Goal: Information Seeking & Learning: Learn about a topic

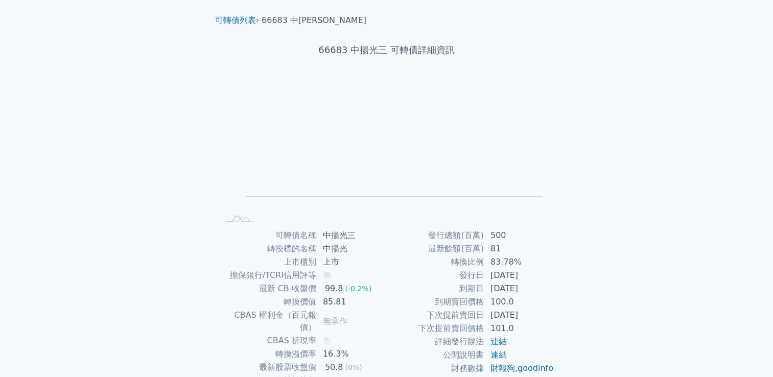
scroll to position [51, 0]
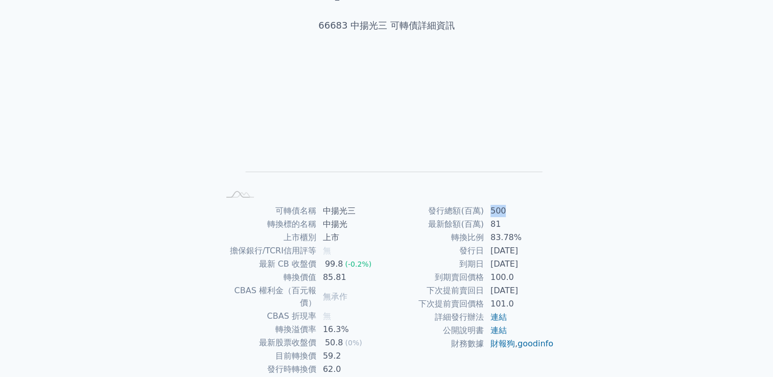
drag, startPoint x: 491, startPoint y: 210, endPoint x: 511, endPoint y: 211, distance: 20.0
click at [511, 211] on td "500" at bounding box center [519, 210] width 70 height 13
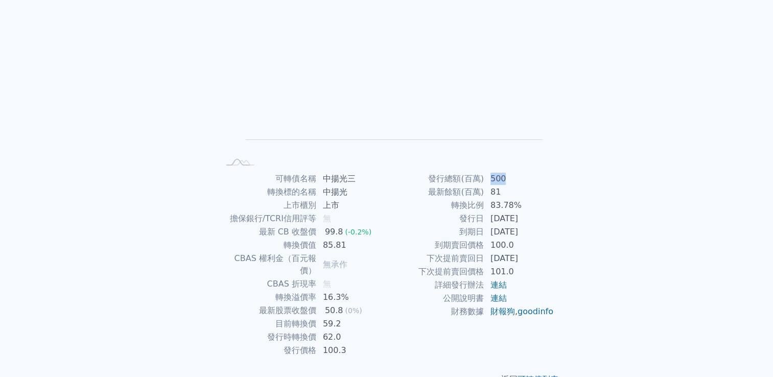
scroll to position [96, 0]
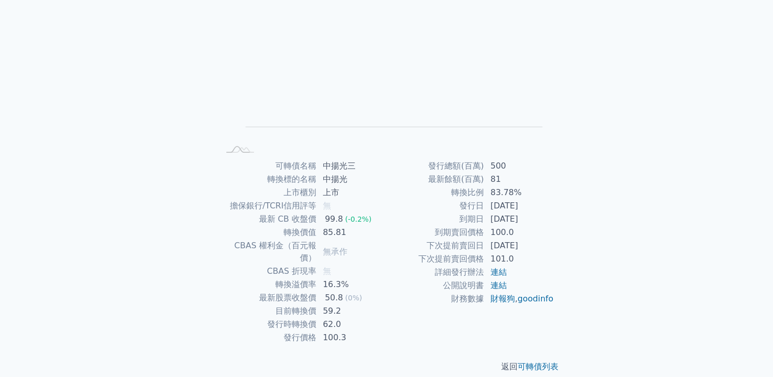
click at [499, 191] on td "83.78%" at bounding box center [519, 192] width 70 height 13
drag, startPoint x: 492, startPoint y: 191, endPoint x: 521, endPoint y: 188, distance: 29.3
click at [521, 188] on td "83.78%" at bounding box center [519, 192] width 70 height 13
drag, startPoint x: 521, startPoint y: 188, endPoint x: 513, endPoint y: 190, distance: 8.1
click at [513, 190] on td "83.78%" at bounding box center [519, 192] width 70 height 13
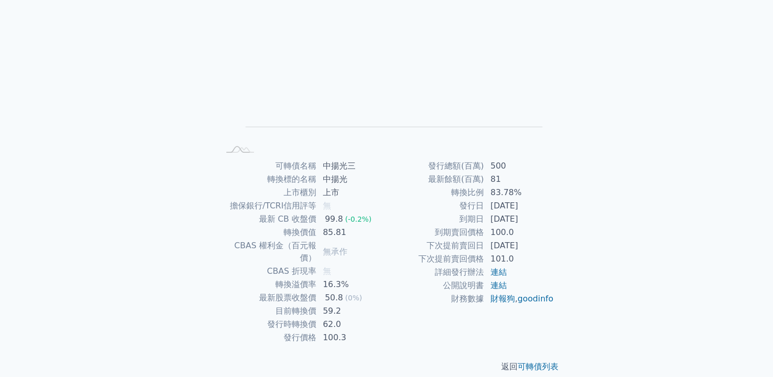
click at [724, 252] on div "可轉債列表 財務數據 可轉債列表 財務數據 登入／註冊 登入／註冊 可轉債列表 › 66683 中揚光三 66683 中揚光三 可轉債詳細資訊 Zoom Ou…" at bounding box center [386, 146] width 773 height 485
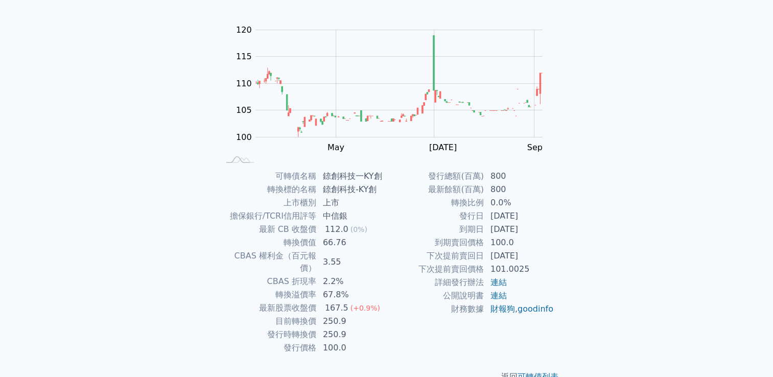
scroll to position [96, 0]
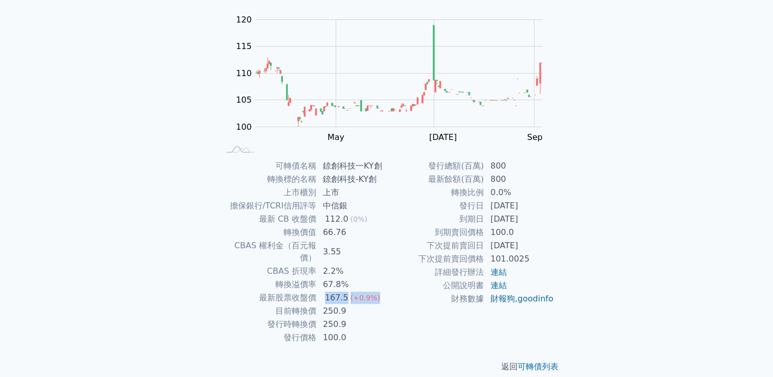
drag, startPoint x: 326, startPoint y: 287, endPoint x: 381, endPoint y: 289, distance: 54.7
click at [381, 291] on td "167.5 (+0.9%)" at bounding box center [352, 297] width 70 height 13
drag, startPoint x: 492, startPoint y: 216, endPoint x: 553, endPoint y: 216, distance: 60.8
click at [553, 216] on td "2028-02-27" at bounding box center [519, 219] width 70 height 13
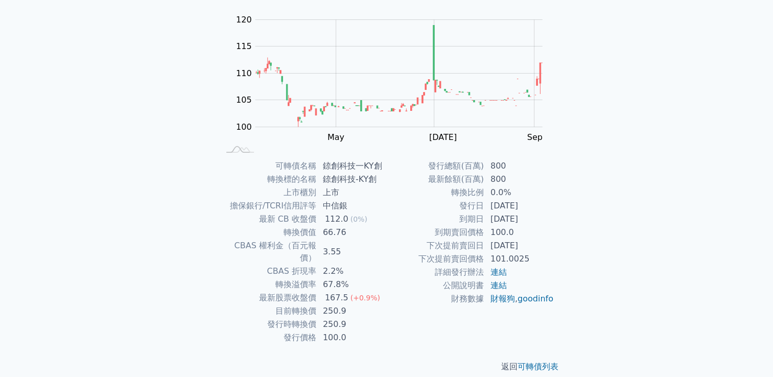
drag, startPoint x: 491, startPoint y: 203, endPoint x: 546, endPoint y: 209, distance: 55.5
click at [546, 209] on td "2025-02-27" at bounding box center [519, 205] width 70 height 13
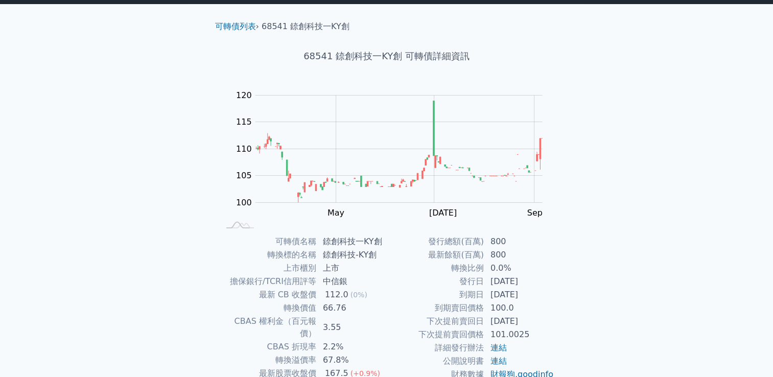
scroll to position [0, 0]
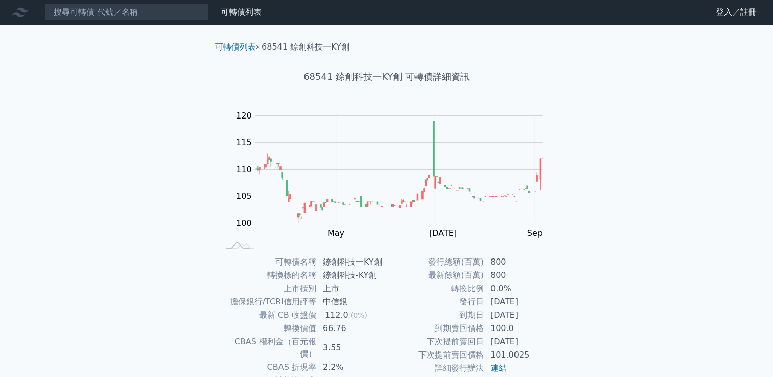
click at [590, 193] on div "可轉債列表 財務數據 可轉債列表 財務數據 登入／註冊 登入／註冊 可轉債列表 › 68541 錼創科技一KY創 68541 錼創科技一KY創 可轉債詳細資訊…" at bounding box center [386, 242] width 773 height 485
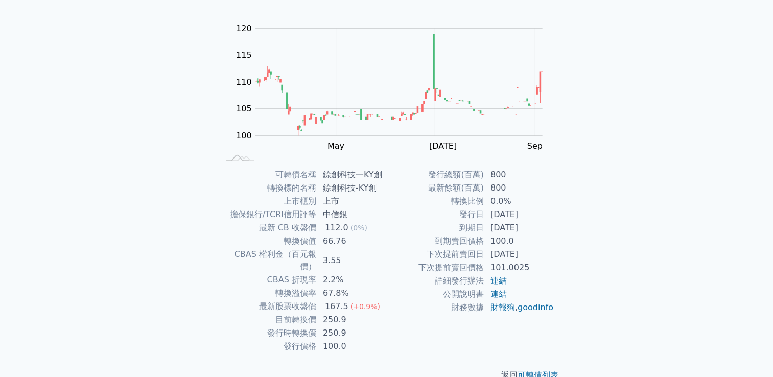
scroll to position [96, 0]
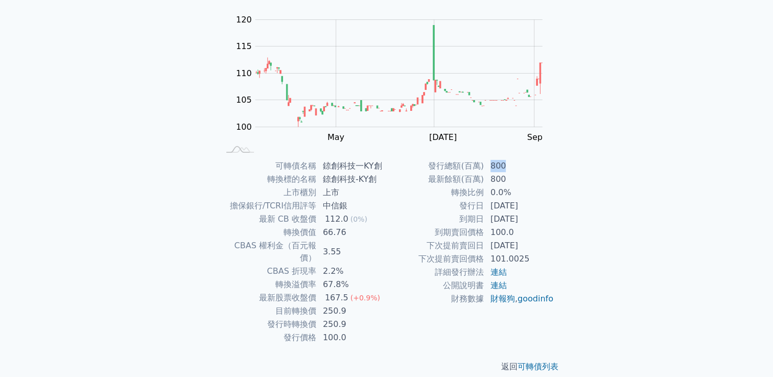
drag, startPoint x: 491, startPoint y: 167, endPoint x: 508, endPoint y: 168, distance: 17.9
click at [508, 168] on td "800" at bounding box center [519, 165] width 70 height 13
click at [509, 168] on td "800" at bounding box center [519, 165] width 70 height 13
click at [617, 195] on div "可轉債列表 財務數據 可轉債列表 財務數據 登入／註冊 登入／註冊 可轉債列表 › 68541 錼創科技一KY創 68541 錼創科技一KY創 可轉債詳細資訊…" at bounding box center [386, 146] width 773 height 485
